Goal: Information Seeking & Learning: Learn about a topic

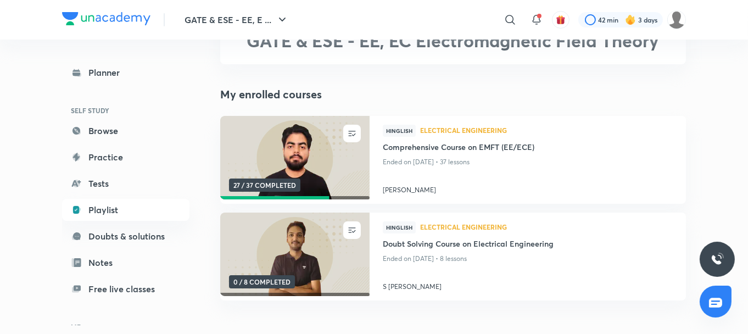
scroll to position [74, 0]
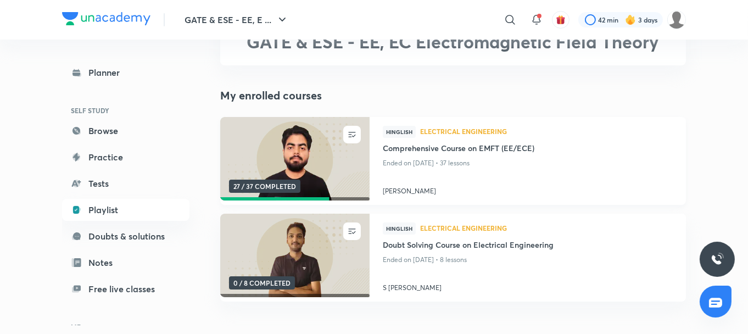
click at [311, 160] on img at bounding box center [295, 159] width 152 height 85
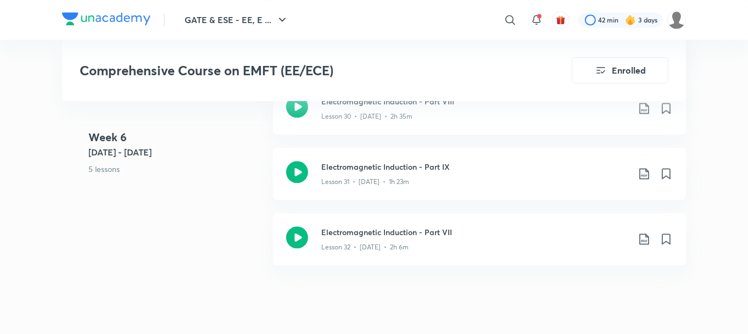
scroll to position [3164, 0]
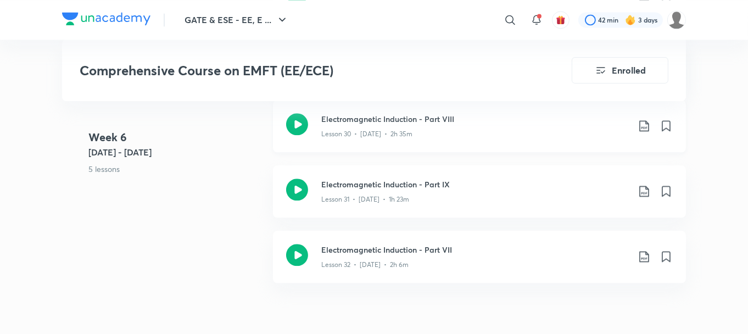
click at [297, 113] on icon at bounding box center [297, 124] width 22 height 22
click at [305, 122] on icon at bounding box center [297, 124] width 22 height 22
